Goal: Task Accomplishment & Management: Manage account settings

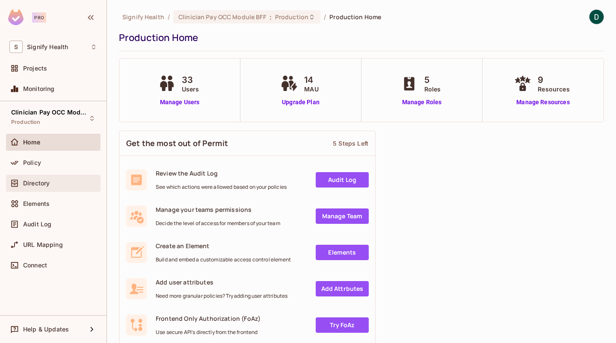
click at [38, 178] on div "Directory" at bounding box center [53, 183] width 88 height 10
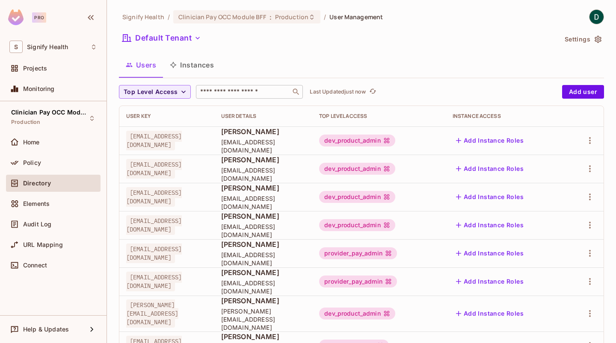
click at [223, 97] on div "​" at bounding box center [249, 92] width 107 height 14
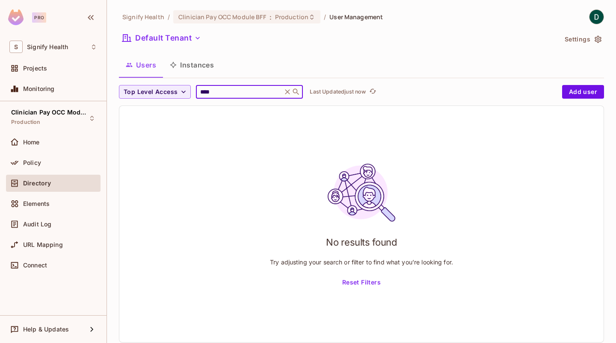
type input "****"
click at [287, 90] on icon at bounding box center [287, 92] width 9 height 9
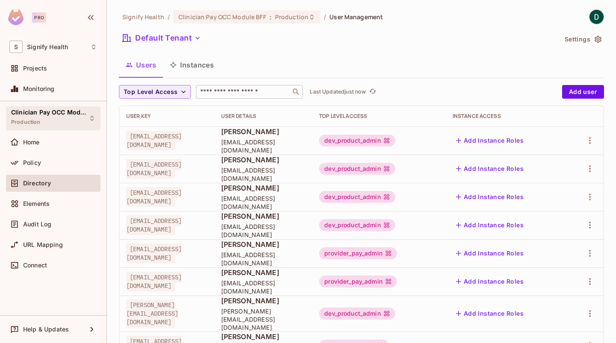
click at [65, 118] on div "Clinician Pay OCC Module BFF Production" at bounding box center [48, 118] width 74 height 18
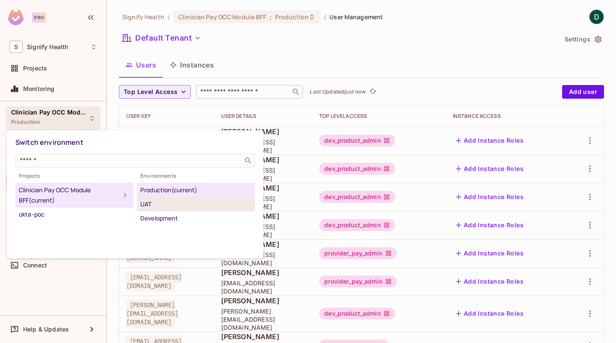
click at [151, 199] on div "UAT" at bounding box center [195, 204] width 111 height 10
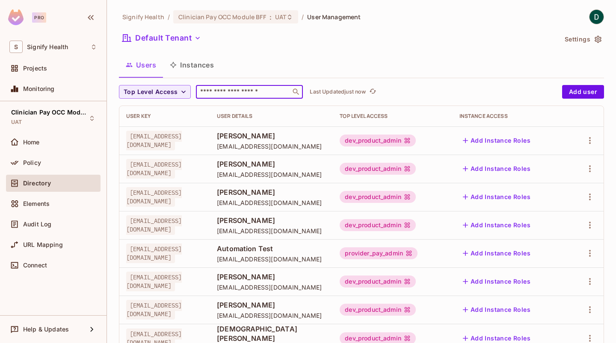
click at [236, 93] on input "text" at bounding box center [243, 92] width 90 height 9
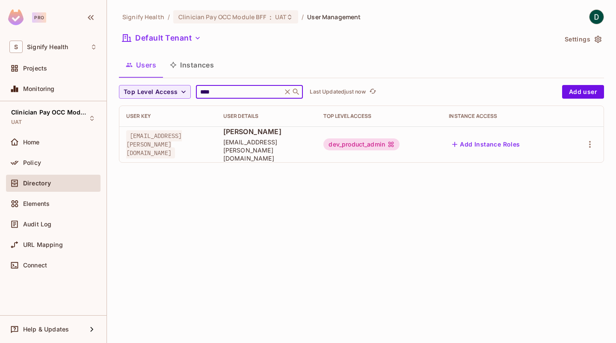
type input "****"
drag, startPoint x: 243, startPoint y: 139, endPoint x: 128, endPoint y: 136, distance: 115.5
click at [128, 136] on span "[EMAIL_ADDRESS][PERSON_NAME][DOMAIN_NAME]" at bounding box center [154, 144] width 56 height 28
copy span "[EMAIL_ADDRESS][PERSON_NAME][DOMAIN_NAME]"
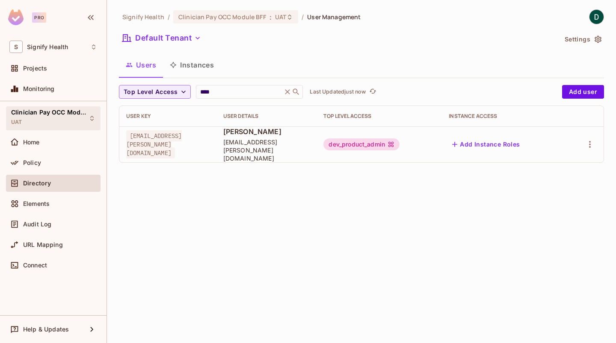
click at [49, 119] on div "Clinician Pay OCC Module BFF UAT" at bounding box center [48, 118] width 74 height 18
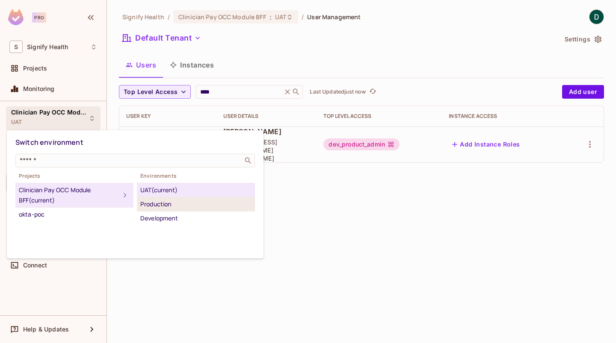
click at [160, 202] on div "Production" at bounding box center [195, 204] width 111 height 10
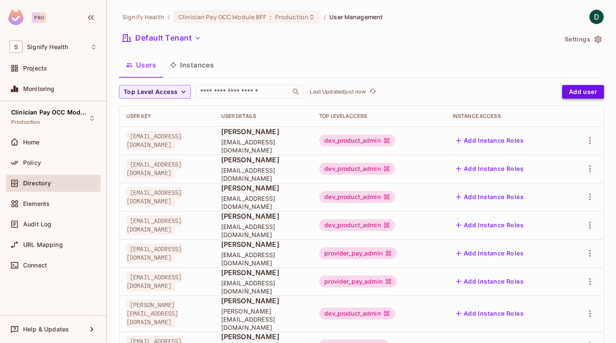
click at [564, 97] on button "Add user" at bounding box center [583, 92] width 42 height 14
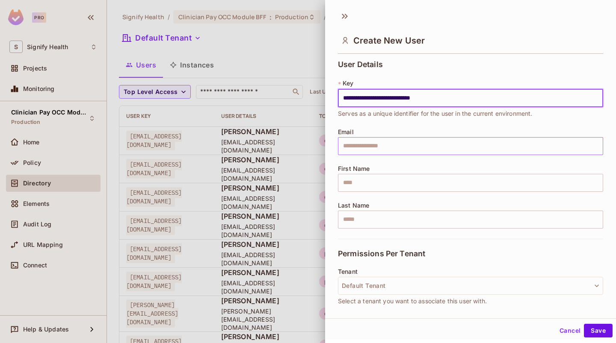
type input "**********"
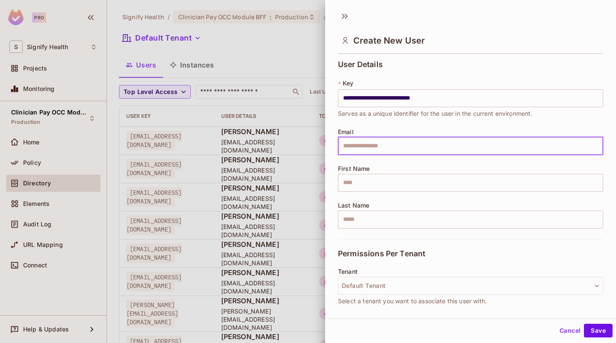
click at [386, 149] on input "text" at bounding box center [470, 146] width 265 height 18
paste input "**********"
type input "**********"
click at [365, 178] on input "text" at bounding box center [470, 183] width 265 height 18
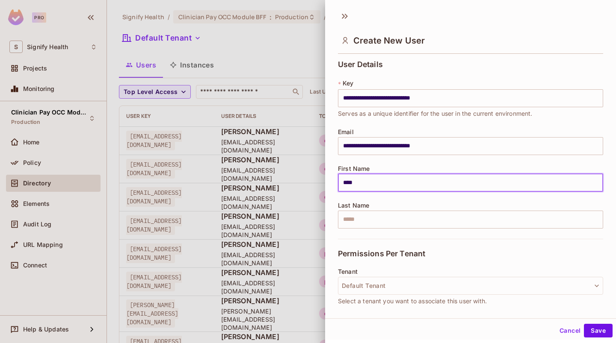
click at [584, 324] on button "Save" at bounding box center [598, 331] width 29 height 14
click at [395, 181] on input "****" at bounding box center [470, 183] width 265 height 18
type input "*****"
click at [375, 218] on input "text" at bounding box center [470, 220] width 265 height 18
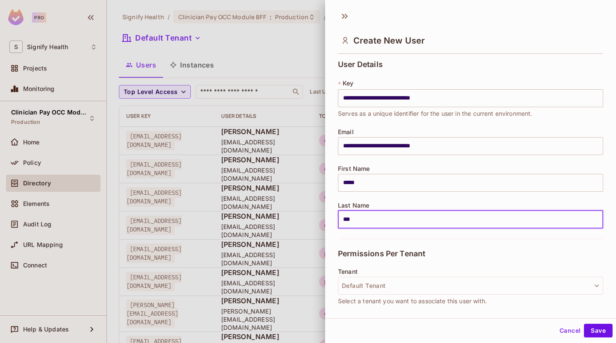
type input "*******"
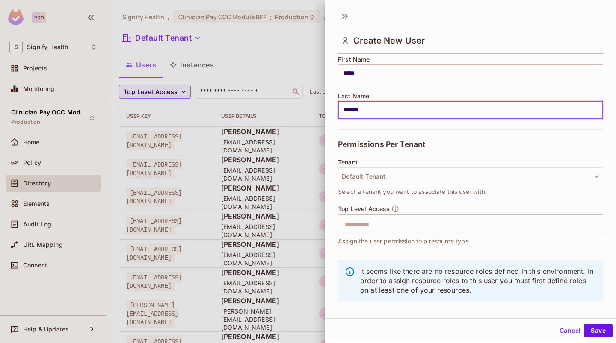
scroll to position [119, 0]
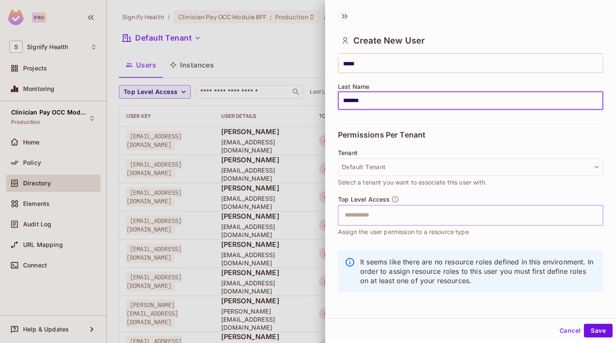
click at [376, 212] on input "text" at bounding box center [462, 215] width 247 height 17
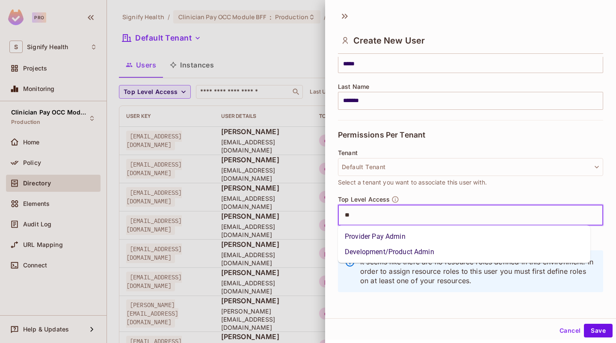
type input "***"
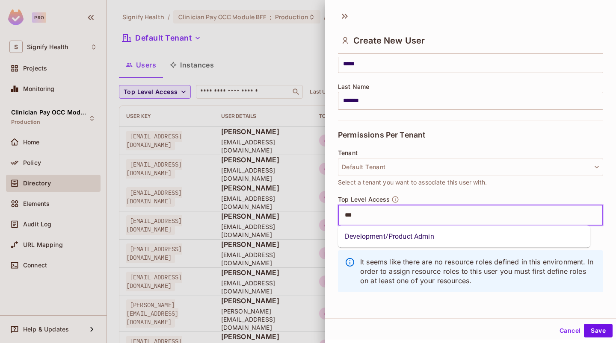
click at [370, 231] on li "Development/Product Admin" at bounding box center [464, 236] width 252 height 15
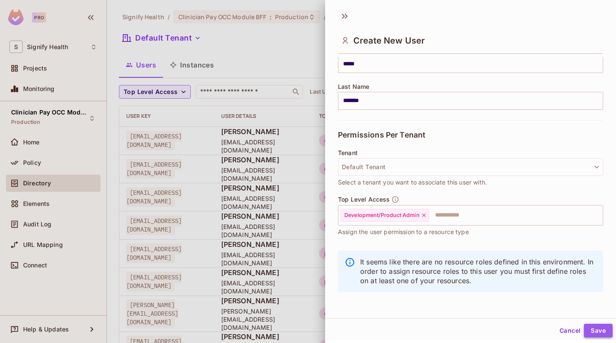
click at [590, 332] on button "Save" at bounding box center [598, 331] width 29 height 14
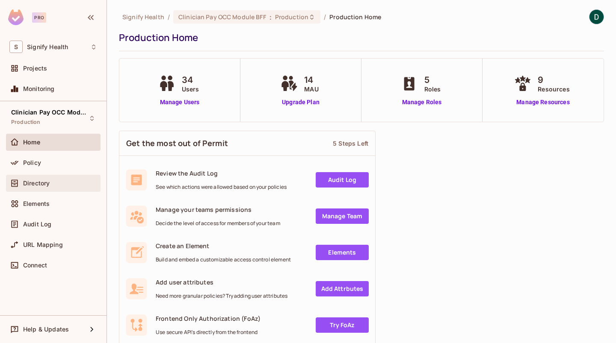
click at [45, 179] on div "Directory" at bounding box center [53, 183] width 88 height 10
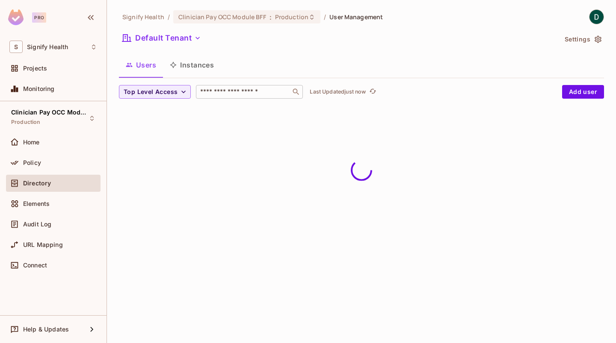
click at [235, 87] on div "​" at bounding box center [249, 92] width 107 height 14
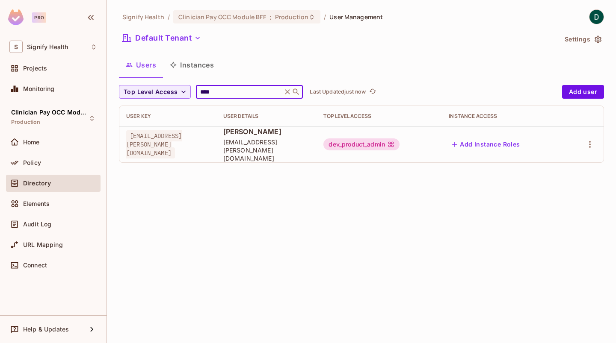
type input "****"
click at [216, 150] on td "[EMAIL_ADDRESS][PERSON_NAME][DOMAIN_NAME]" at bounding box center [167, 145] width 97 height 36
click at [428, 130] on td "dev_product_admin" at bounding box center [378, 145] width 125 height 36
click at [399, 142] on div "dev_product_admin" at bounding box center [361, 145] width 76 height 12
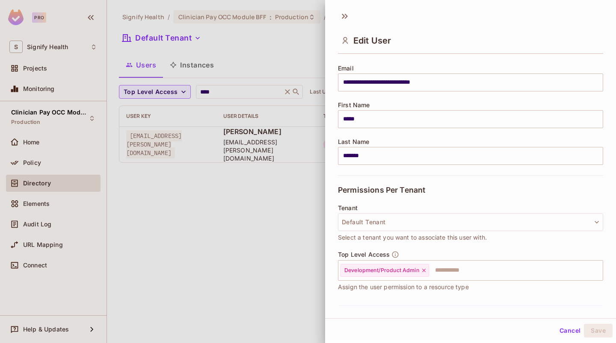
scroll to position [119, 0]
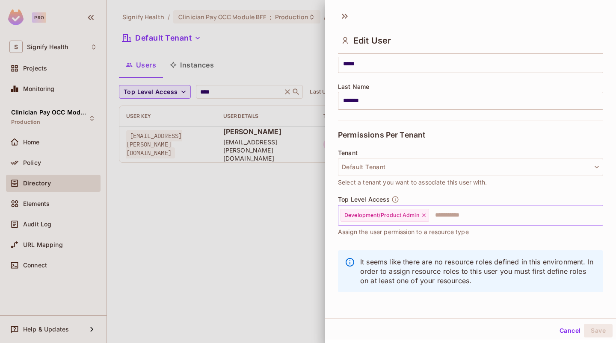
click at [379, 219] on div "Development/Product Admin" at bounding box center [384, 215] width 89 height 13
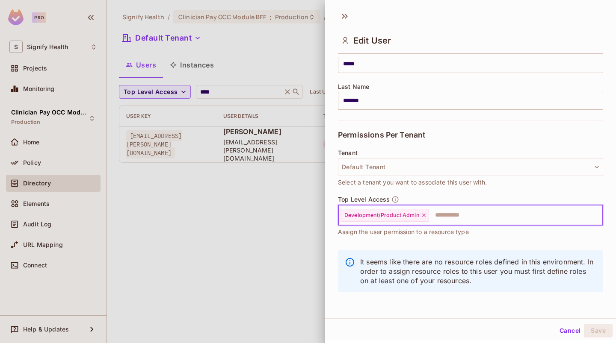
click at [379, 213] on span "Development/Product Admin" at bounding box center [381, 215] width 75 height 7
click at [241, 211] on div at bounding box center [308, 171] width 616 height 343
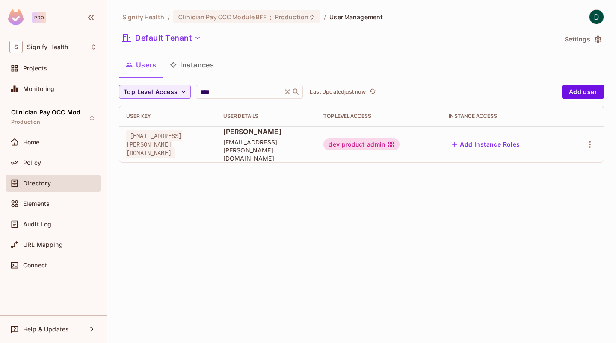
click at [399, 143] on div "dev_product_admin" at bounding box center [361, 145] width 76 height 12
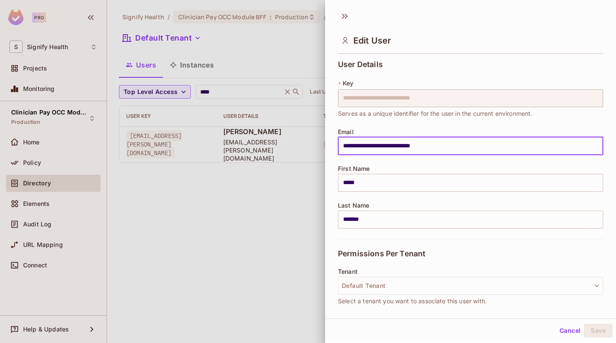
click at [421, 143] on input "**********" at bounding box center [470, 146] width 265 height 18
click at [251, 187] on div at bounding box center [308, 171] width 616 height 343
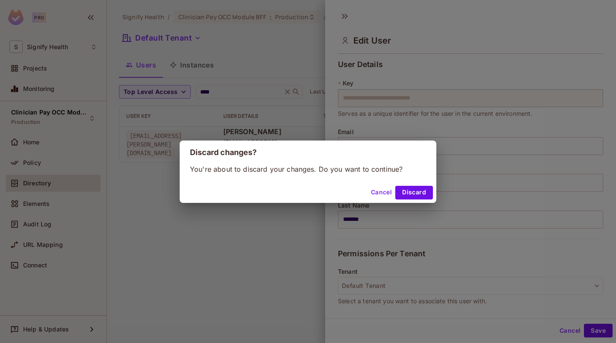
click at [387, 194] on button "Cancel" at bounding box center [381, 193] width 28 height 14
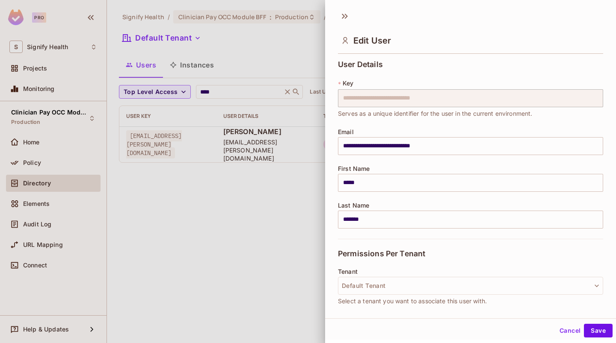
click at [233, 221] on div at bounding box center [308, 171] width 616 height 343
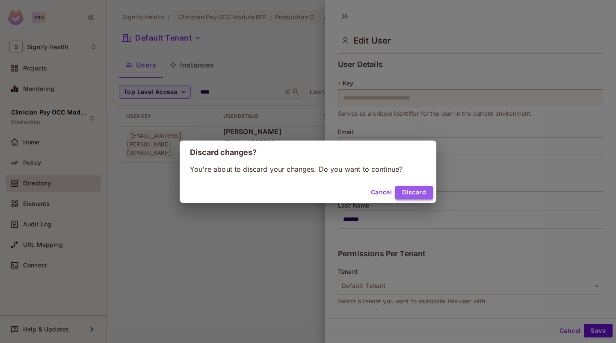
click at [400, 197] on button "Discard" at bounding box center [414, 193] width 38 height 14
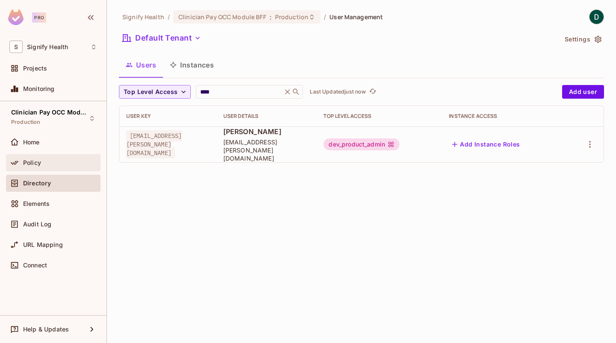
click at [52, 170] on div "Policy" at bounding box center [53, 162] width 94 height 17
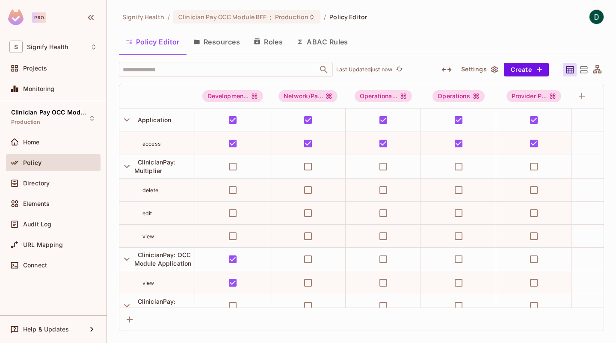
click at [226, 47] on button "Resources" at bounding box center [216, 41] width 60 height 21
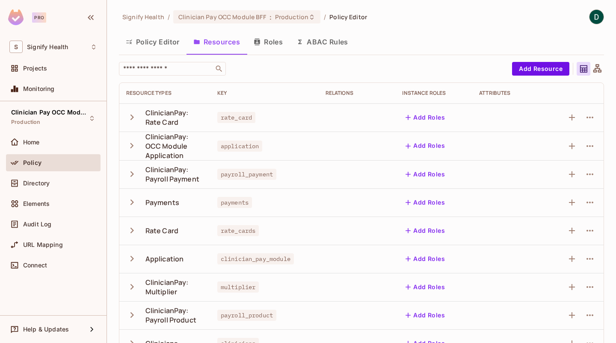
scroll to position [22, 0]
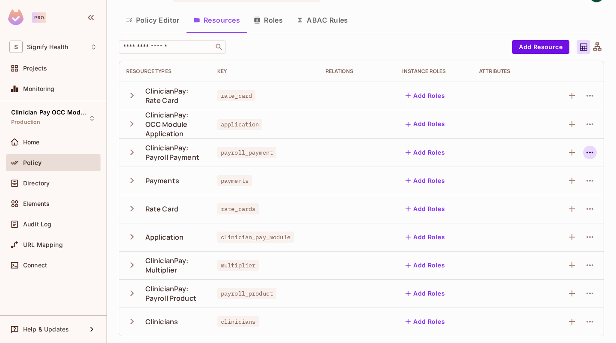
click at [586, 153] on icon "button" at bounding box center [589, 153] width 7 height 2
click at [533, 207] on div "Delete Resource" at bounding box center [549, 205] width 47 height 9
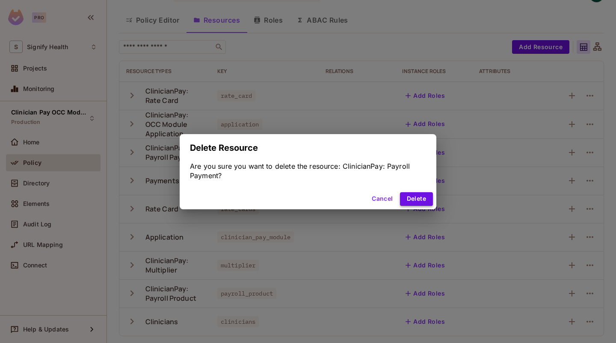
click at [414, 202] on button "Delete" at bounding box center [416, 199] width 33 height 14
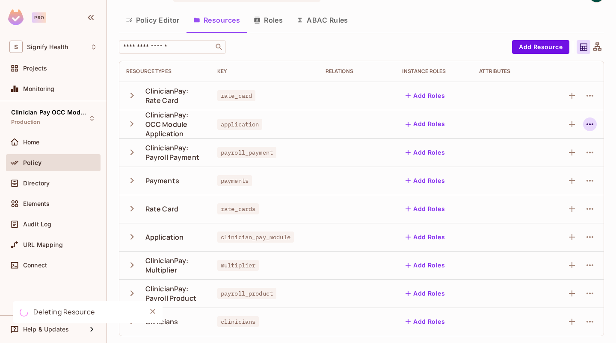
click at [585, 123] on icon "button" at bounding box center [589, 124] width 10 height 10
click at [543, 173] on div "Delete Resource" at bounding box center [549, 177] width 47 height 9
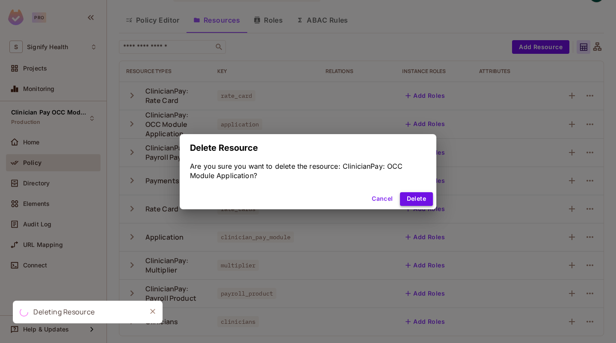
click at [424, 197] on button "Delete" at bounding box center [416, 199] width 33 height 14
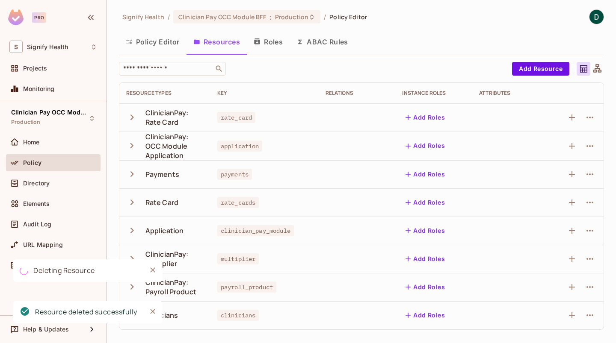
scroll to position [0, 0]
click at [586, 119] on icon "button" at bounding box center [589, 117] width 10 height 10
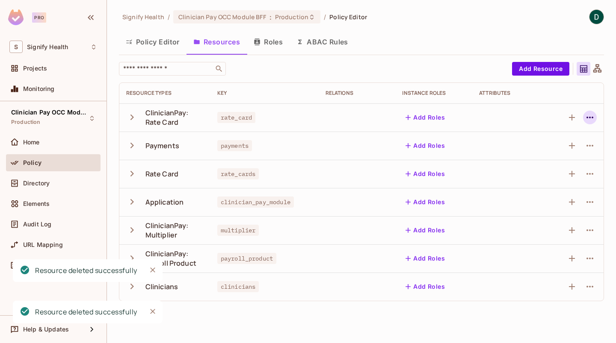
click at [587, 118] on icon "button" at bounding box center [589, 118] width 7 height 2
click at [559, 167] on div "Delete Resource" at bounding box center [555, 170] width 47 height 9
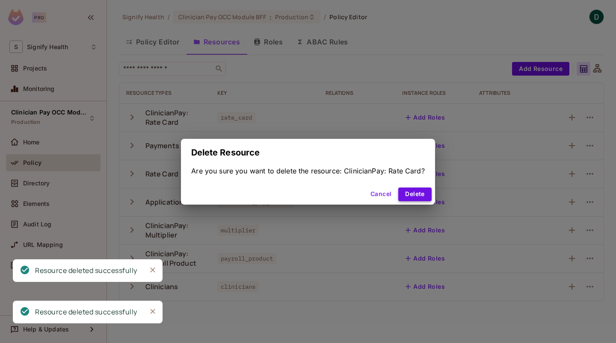
click at [420, 190] on button "Delete" at bounding box center [414, 195] width 33 height 14
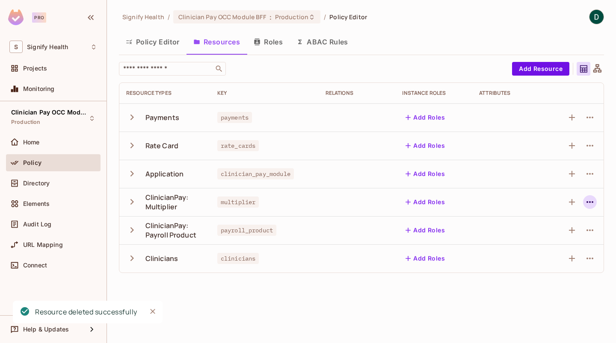
click at [591, 206] on icon "button" at bounding box center [589, 202] width 10 height 10
click at [531, 250] on span "Delete Resource" at bounding box center [556, 255] width 53 height 14
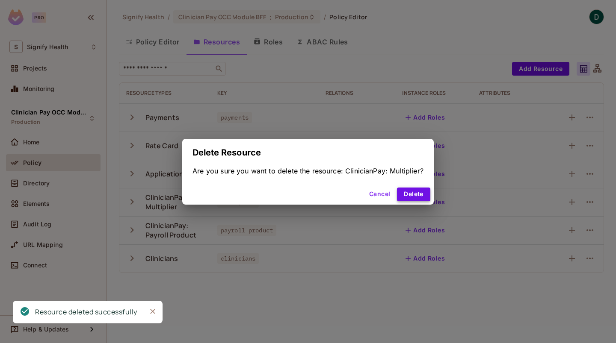
click at [420, 193] on button "Delete" at bounding box center [413, 195] width 33 height 14
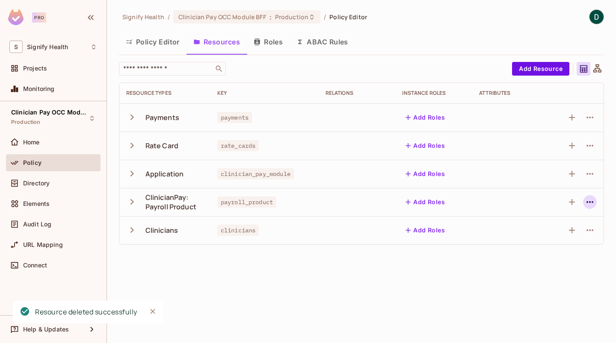
click at [585, 198] on icon "button" at bounding box center [589, 202] width 10 height 10
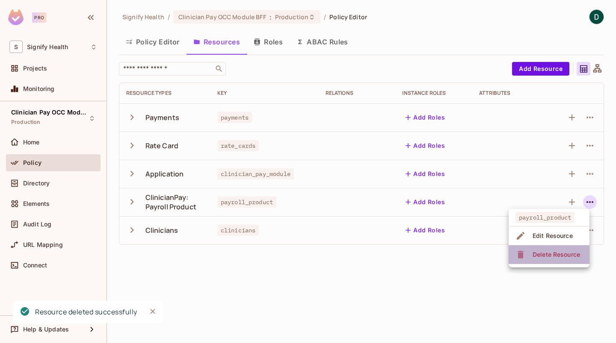
click at [548, 257] on div "Delete Resource" at bounding box center [555, 255] width 47 height 9
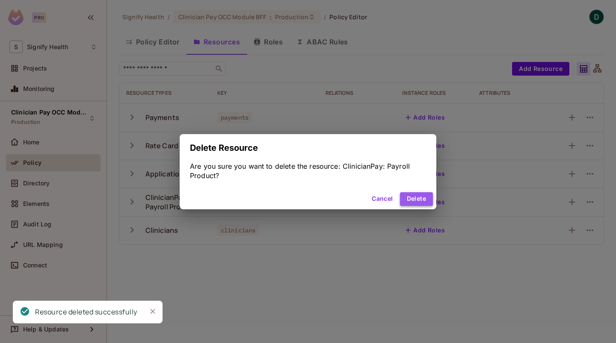
click at [414, 203] on button "Delete" at bounding box center [416, 199] width 33 height 14
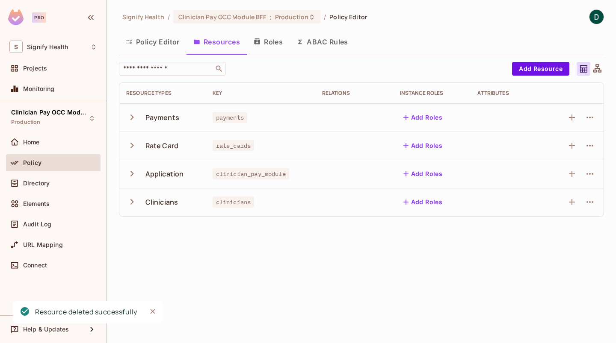
click at [258, 46] on button "Roles" at bounding box center [268, 41] width 43 height 21
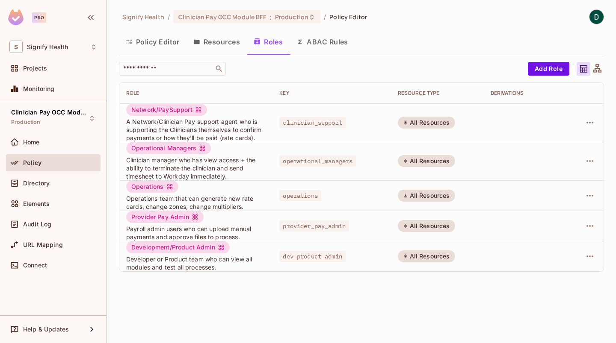
click at [161, 46] on button "Policy Editor" at bounding box center [153, 41] width 68 height 21
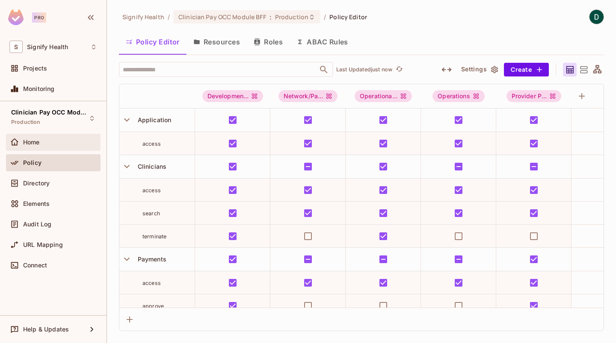
click at [62, 139] on div "Home" at bounding box center [60, 142] width 74 height 7
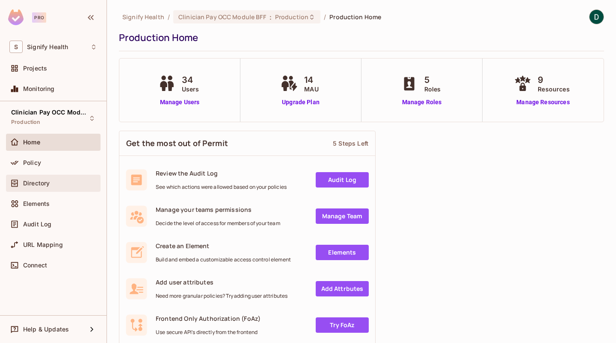
click at [44, 182] on span "Directory" at bounding box center [36, 183] width 27 height 7
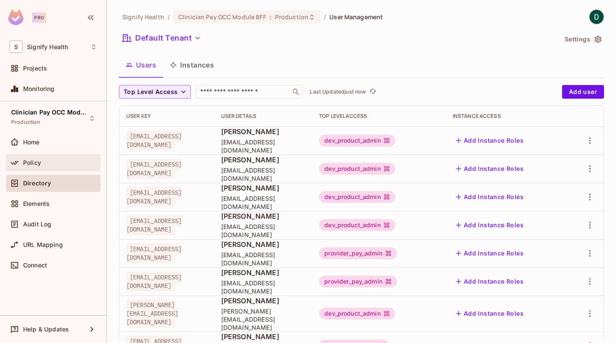
click at [46, 169] on div "Policy" at bounding box center [53, 162] width 94 height 17
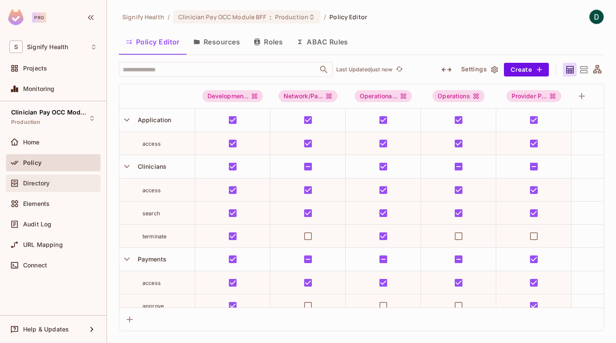
click at [41, 182] on span "Directory" at bounding box center [36, 183] width 27 height 7
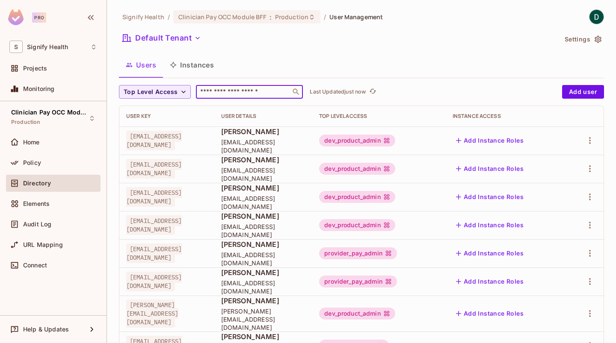
click at [207, 91] on input "text" at bounding box center [243, 92] width 90 height 9
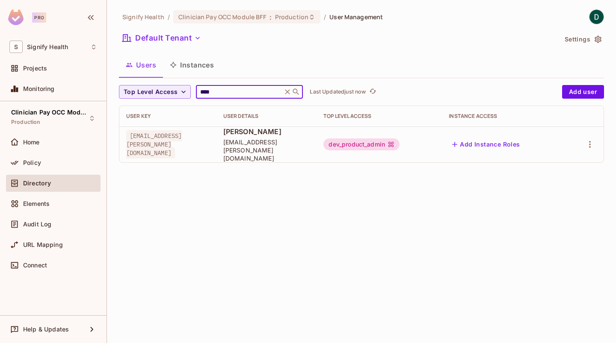
type input "****"
click at [276, 272] on div "Signify Health / Clinician Pay OCC Module BFF : Production / User Management De…" at bounding box center [361, 171] width 509 height 343
